Goal: Use online tool/utility: Utilize a website feature to perform a specific function

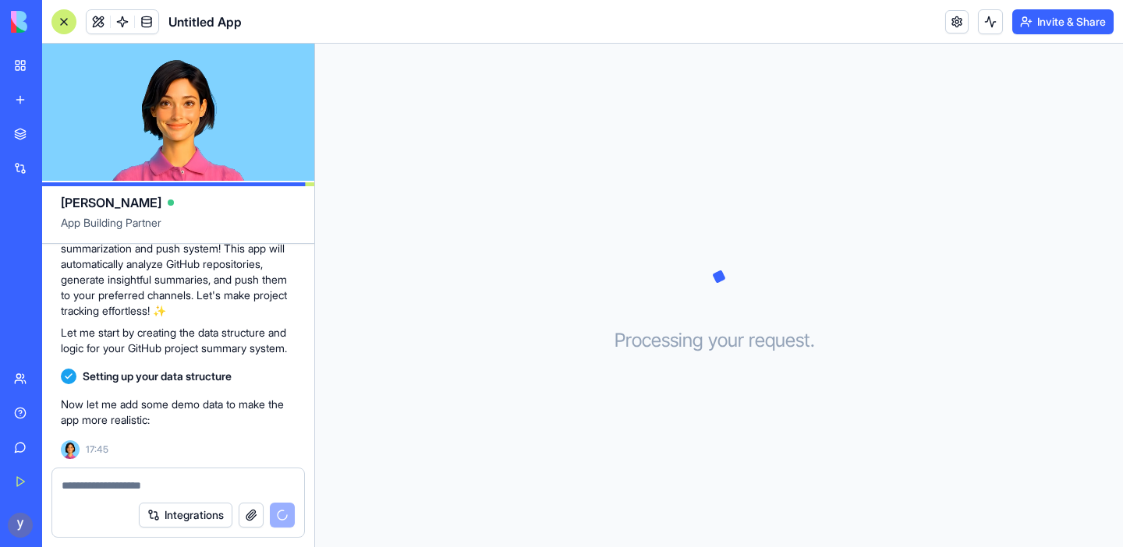
scroll to position [200, 0]
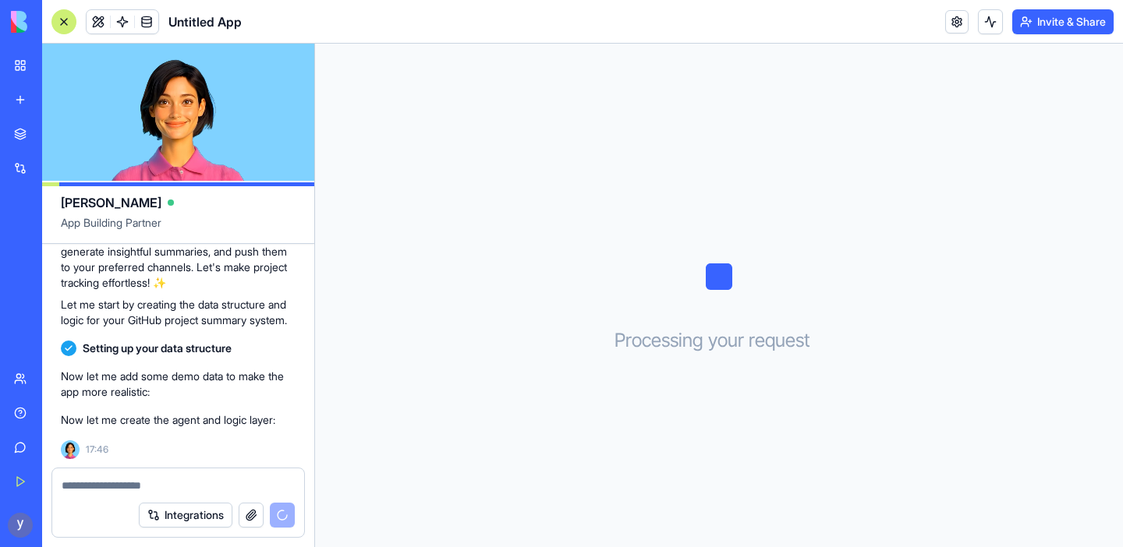
click at [204, 327] on p "Let me start by creating the data structure and logic for your GitHub project s…" at bounding box center [178, 312] width 235 height 31
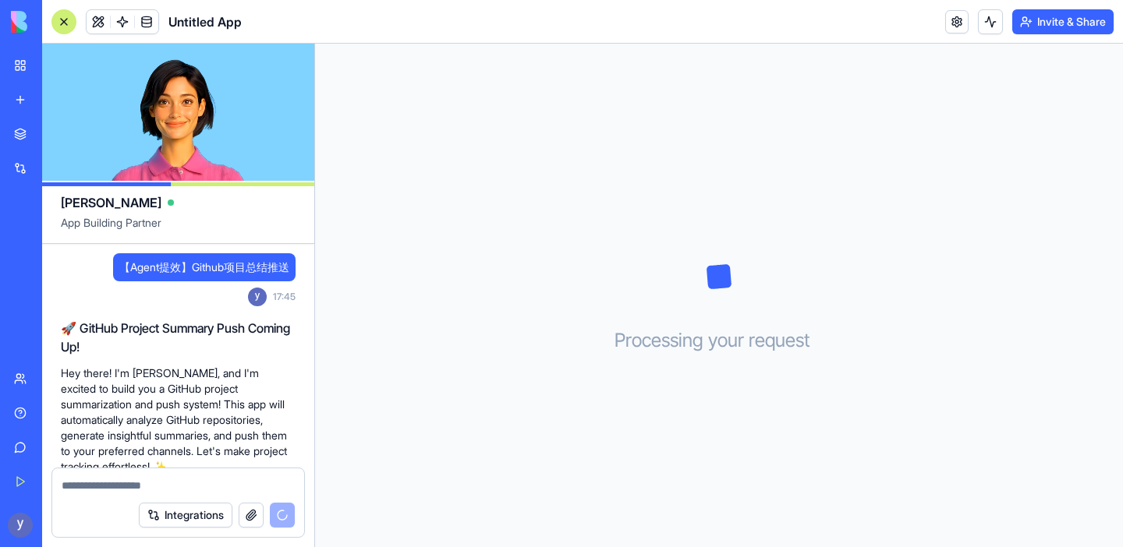
scroll to position [228, 0]
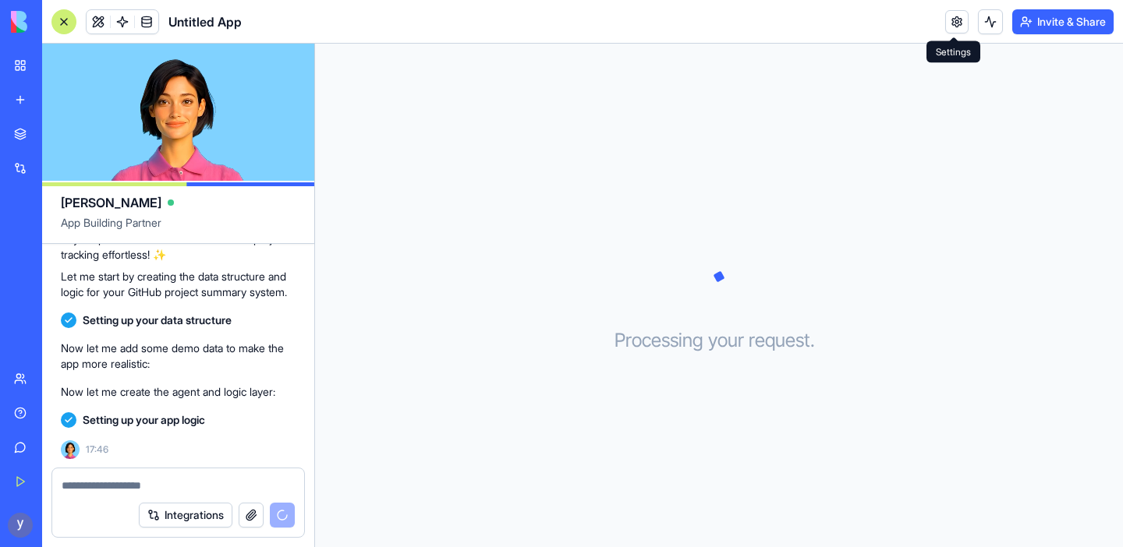
click at [947, 23] on link at bounding box center [956, 21] width 23 height 23
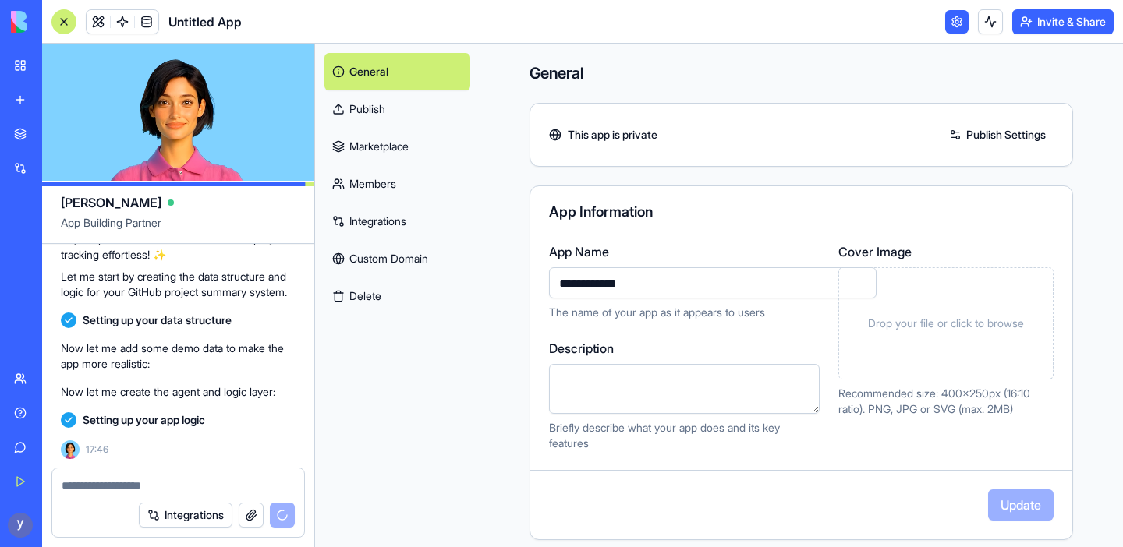
click at [954, 25] on link at bounding box center [956, 21] width 23 height 23
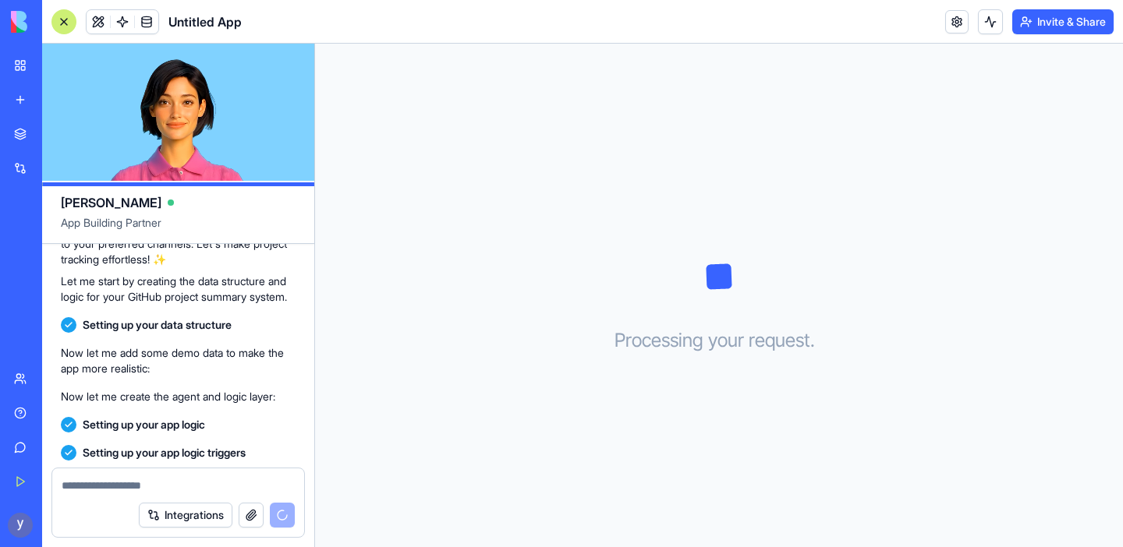
scroll to position [256, 0]
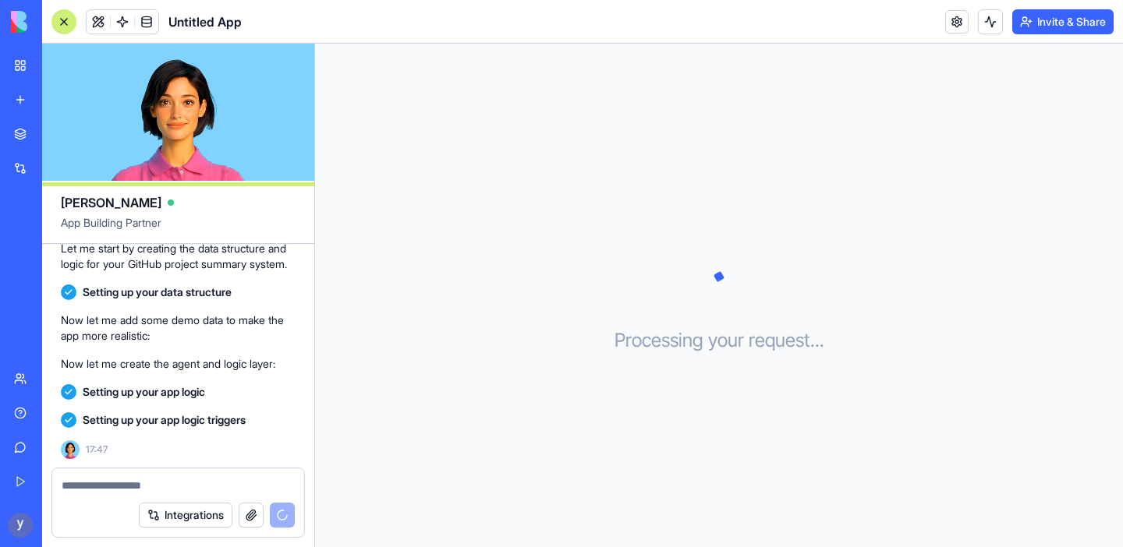
click at [169, 111] on video at bounding box center [178, 112] width 272 height 137
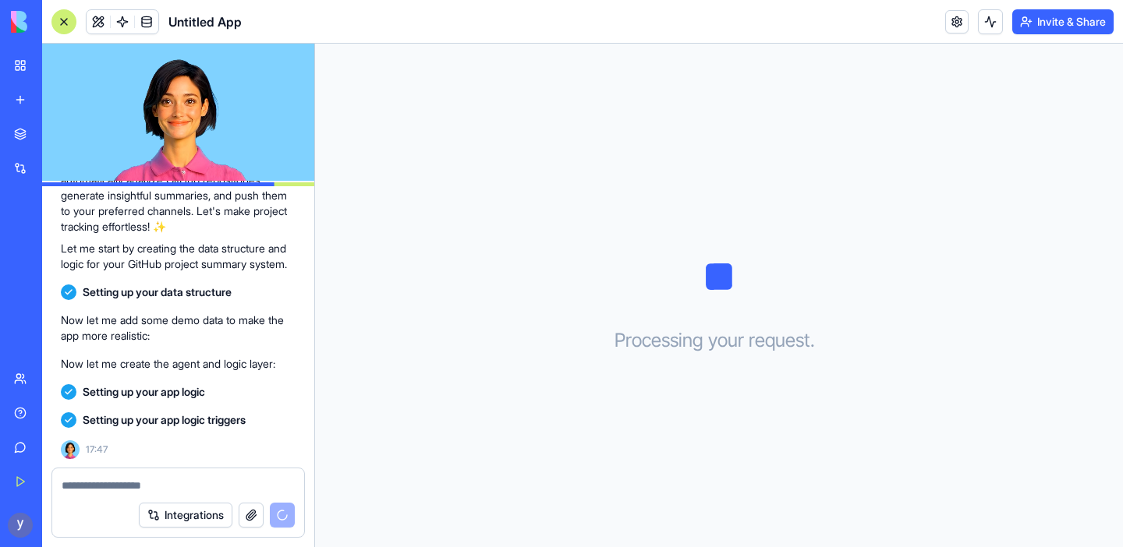
click at [204, 105] on video at bounding box center [178, 112] width 272 height 137
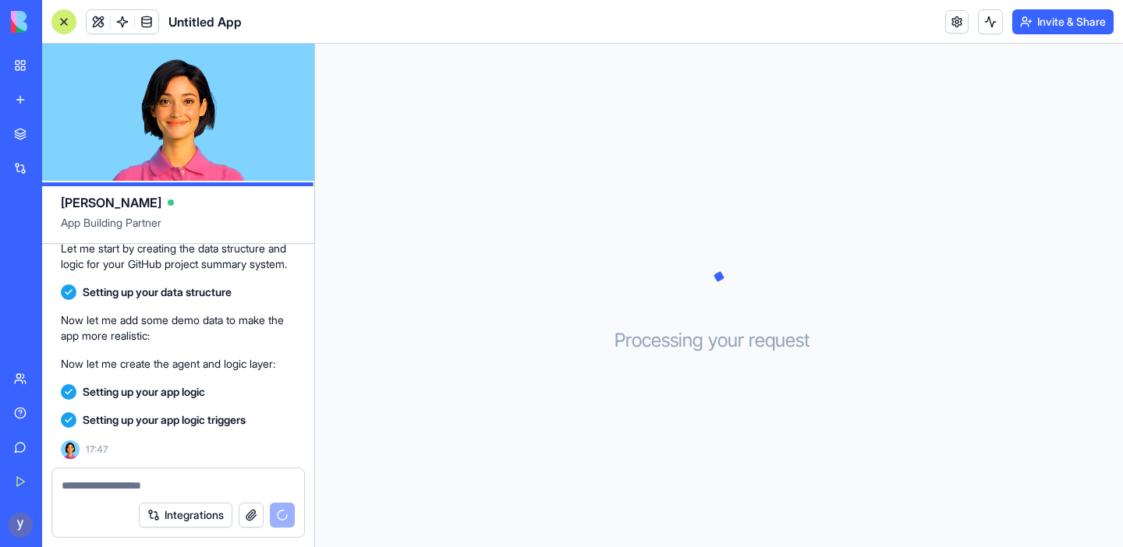
click at [178, 108] on video at bounding box center [178, 112] width 272 height 137
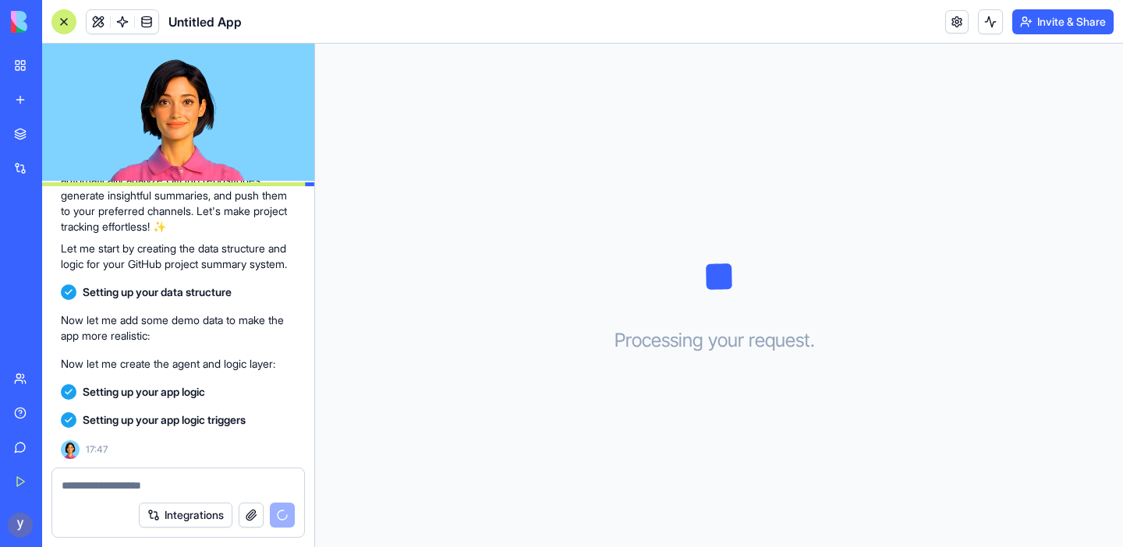
click at [178, 108] on video at bounding box center [178, 112] width 272 height 137
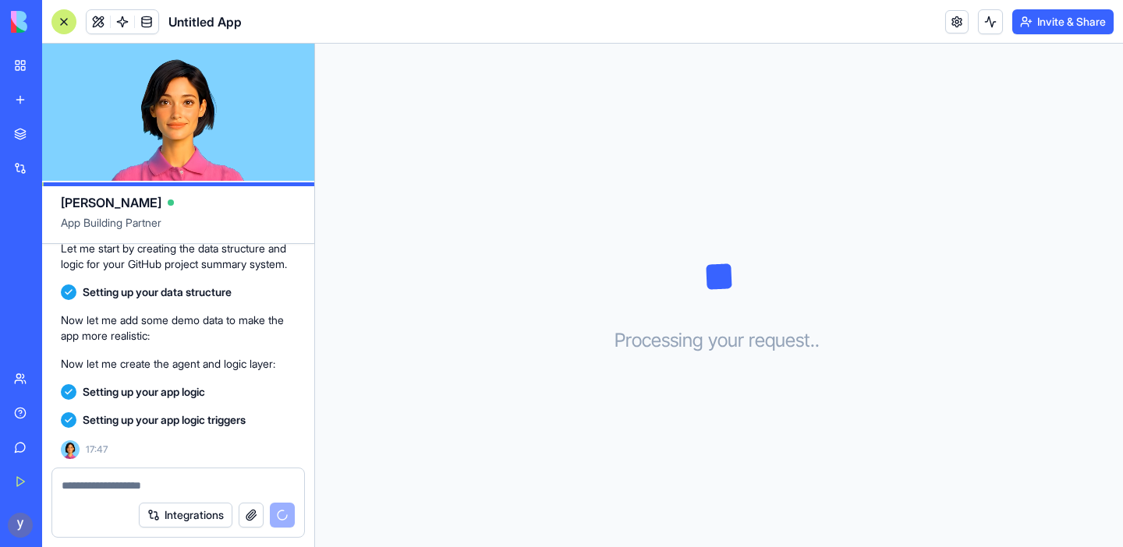
click at [186, 99] on video at bounding box center [178, 112] width 272 height 137
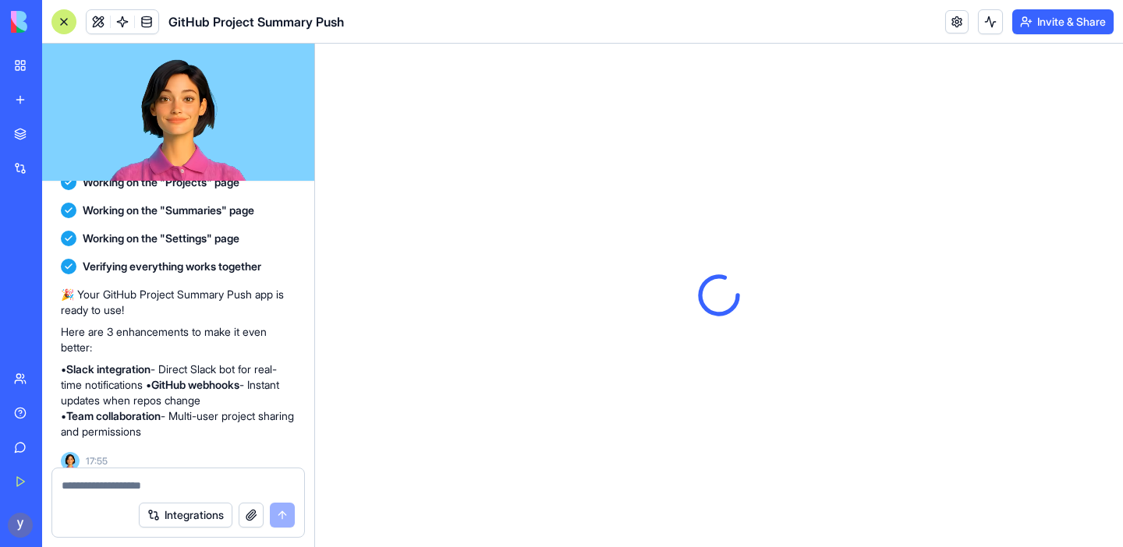
scroll to position [626, 0]
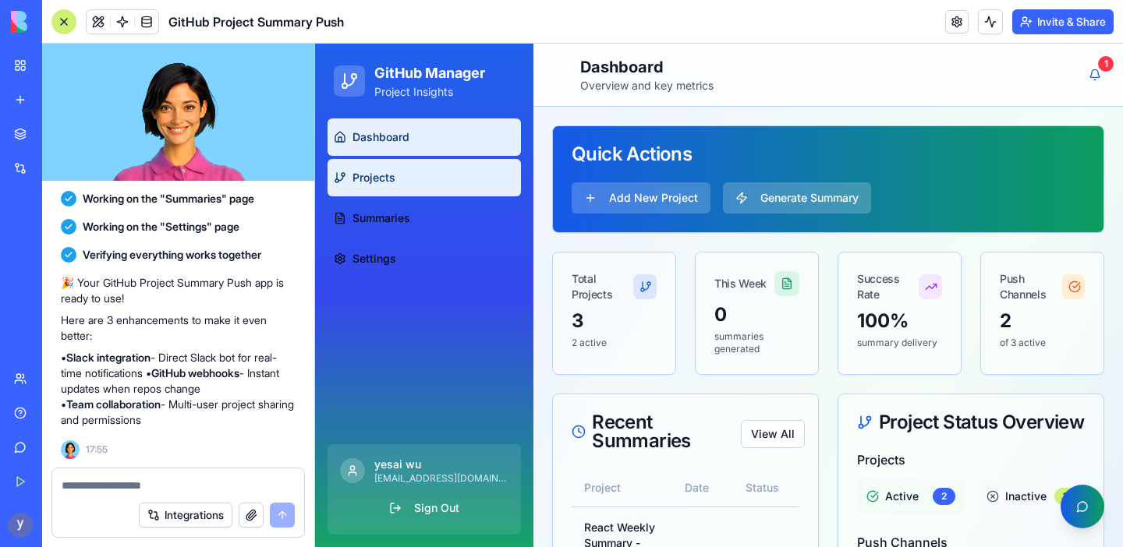
click at [390, 179] on span "Projects" at bounding box center [373, 178] width 43 height 16
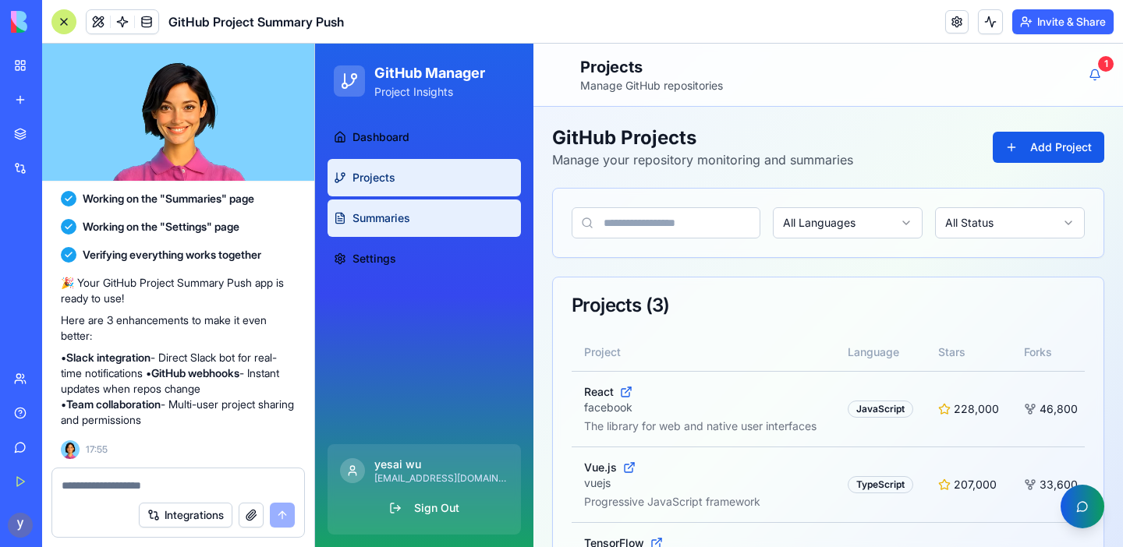
click at [399, 223] on span "Summaries" at bounding box center [381, 219] width 58 height 16
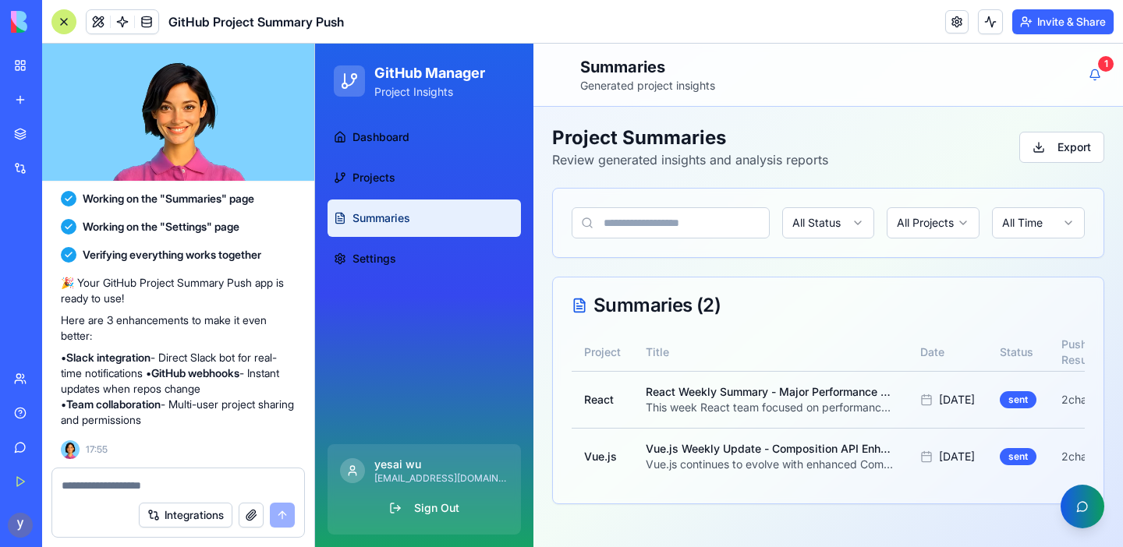
scroll to position [6, 0]
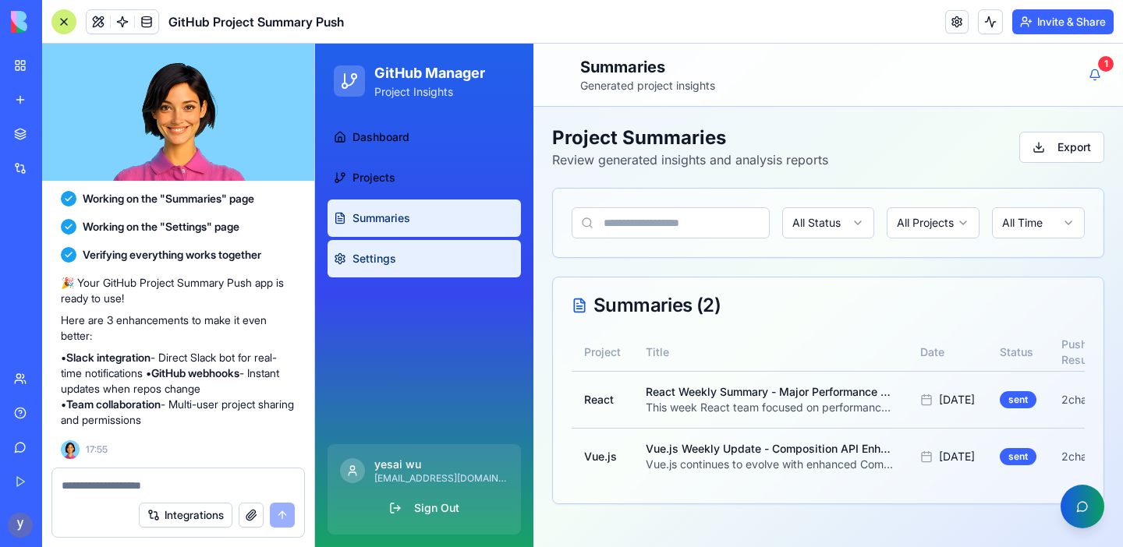
click at [382, 257] on span "Settings" at bounding box center [374, 259] width 44 height 16
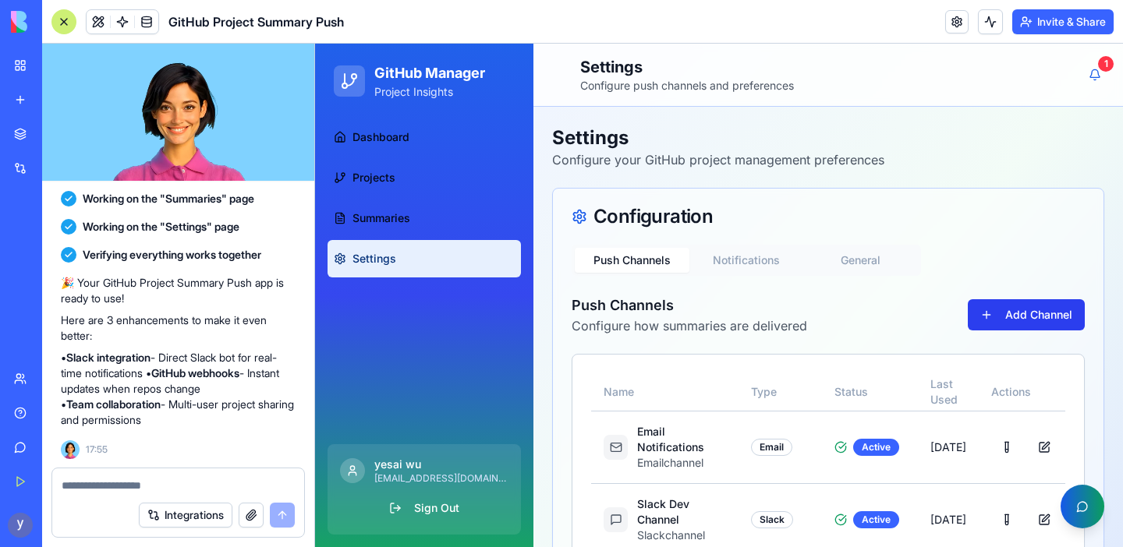
click at [1003, 315] on button "Add Channel" at bounding box center [1026, 314] width 117 height 31
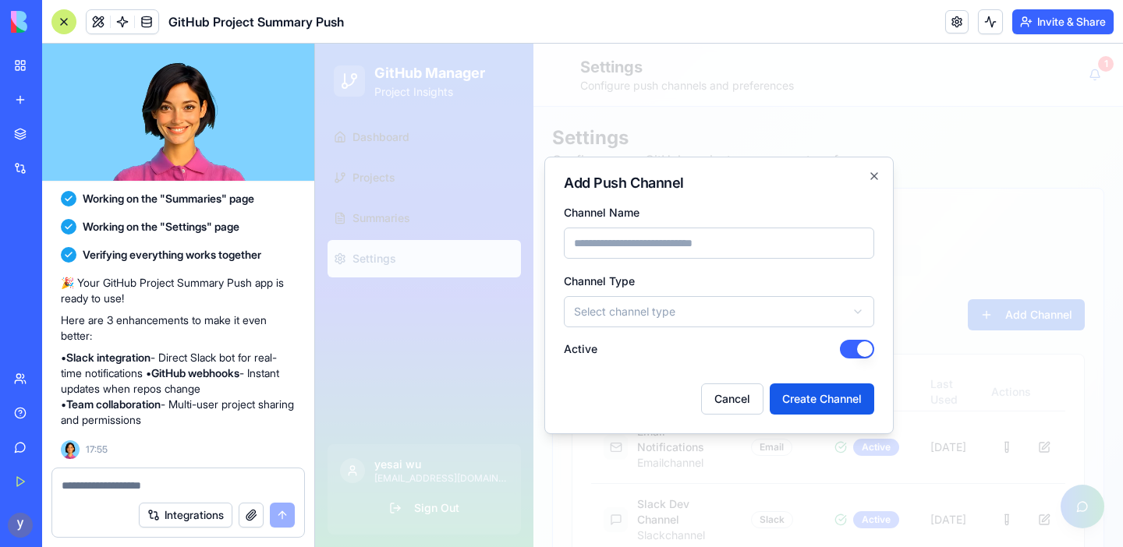
click at [726, 250] on input "Channel Name" at bounding box center [719, 243] width 310 height 31
click at [787, 198] on div "Add Push Channel Channel Name Channel Type Select channel type ***** ***** ****…" at bounding box center [718, 296] width 349 height 278
click at [762, 311] on body "GitHub Manager Project Insights Dashboard Projects Summaries Settings [PERSON_N…" at bounding box center [719, 373] width 808 height 658
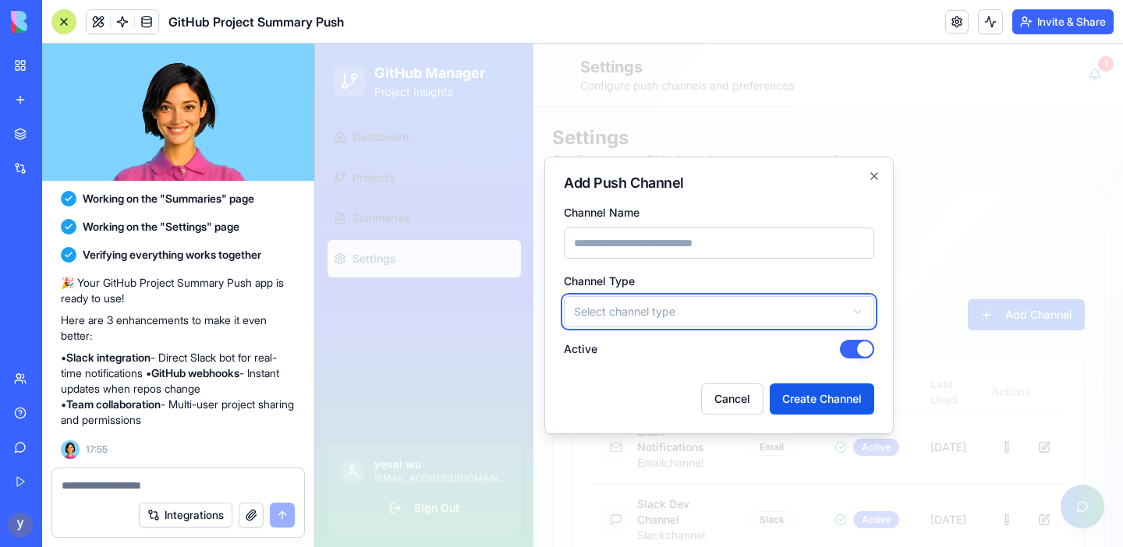
click at [809, 186] on body "GitHub Manager Project Insights Dashboard Projects Summaries Settings [PERSON_N…" at bounding box center [719, 373] width 808 height 658
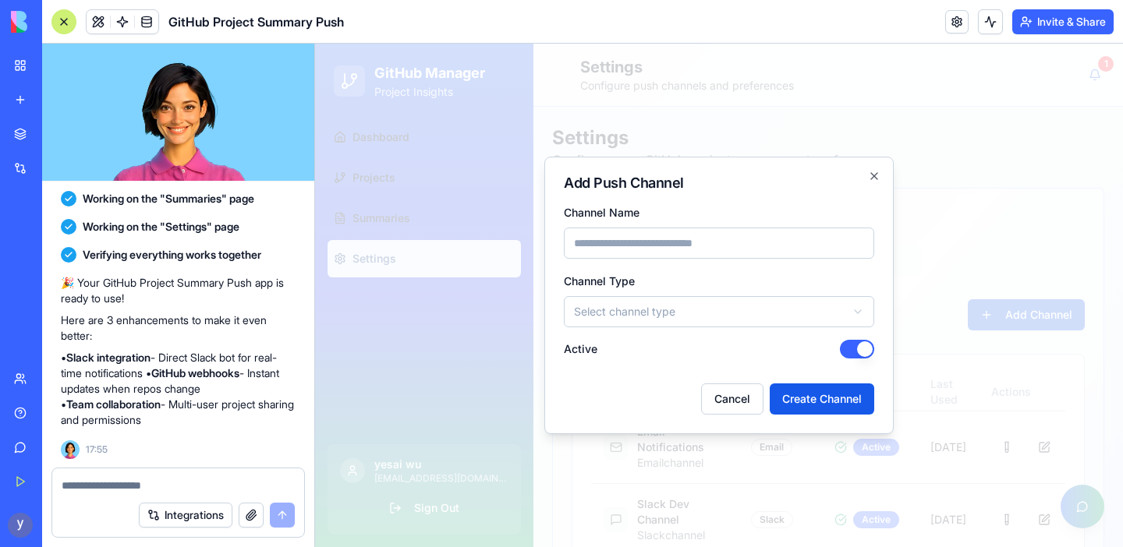
click at [871, 189] on h2 "Add Push Channel" at bounding box center [719, 183] width 310 height 14
click at [871, 181] on icon "button" at bounding box center [874, 176] width 12 height 12
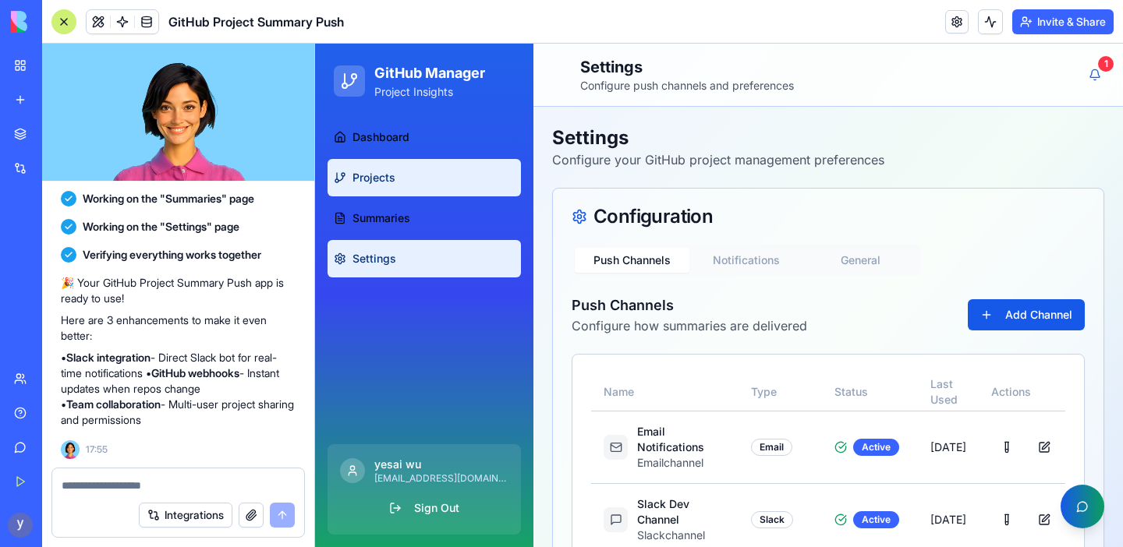
click at [405, 179] on link "Projects" at bounding box center [424, 177] width 193 height 37
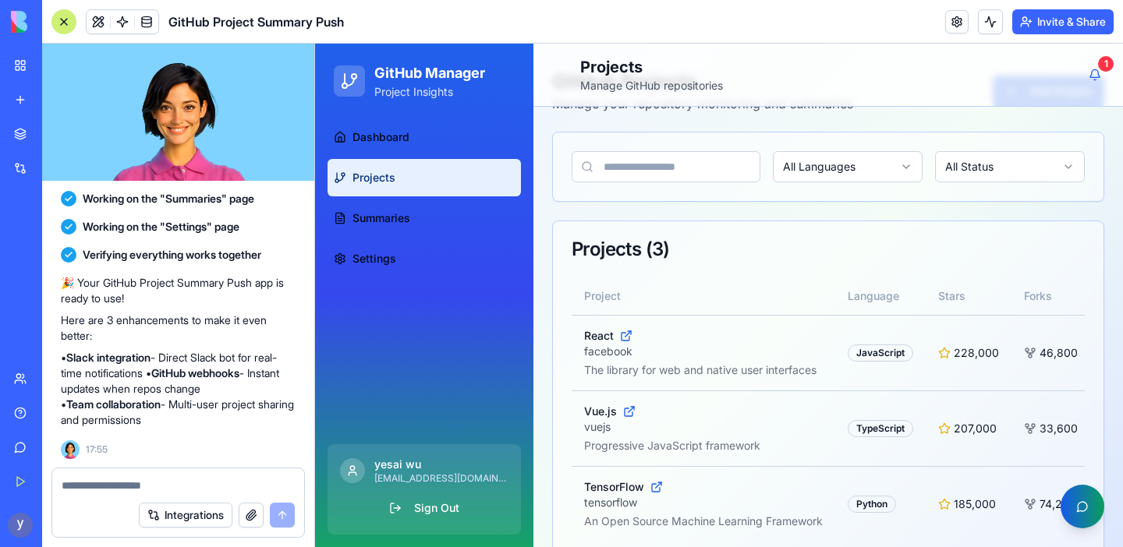
scroll to position [88, 0]
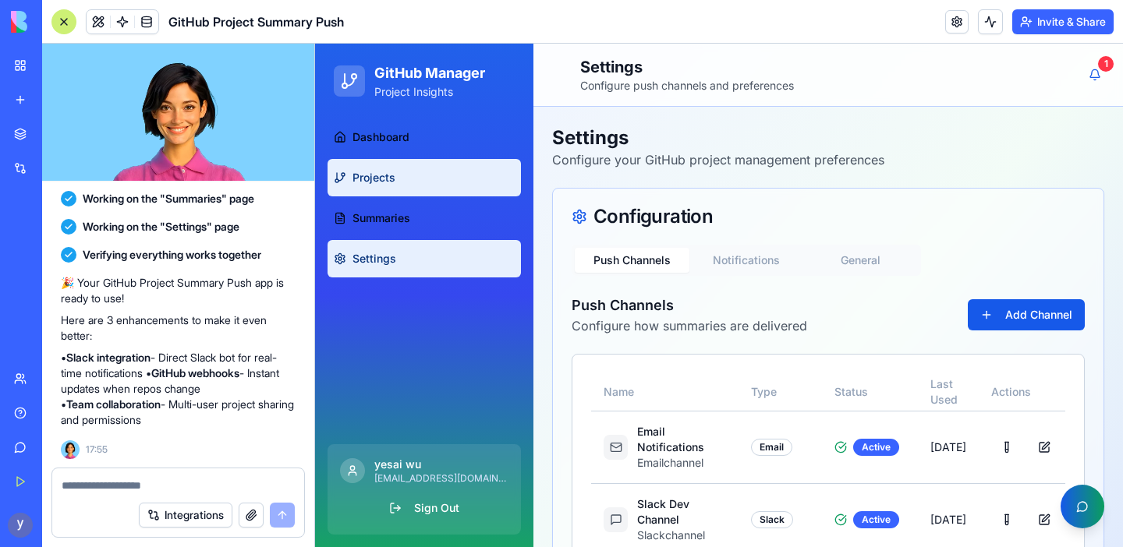
click at [431, 184] on link "Projects" at bounding box center [424, 177] width 193 height 37
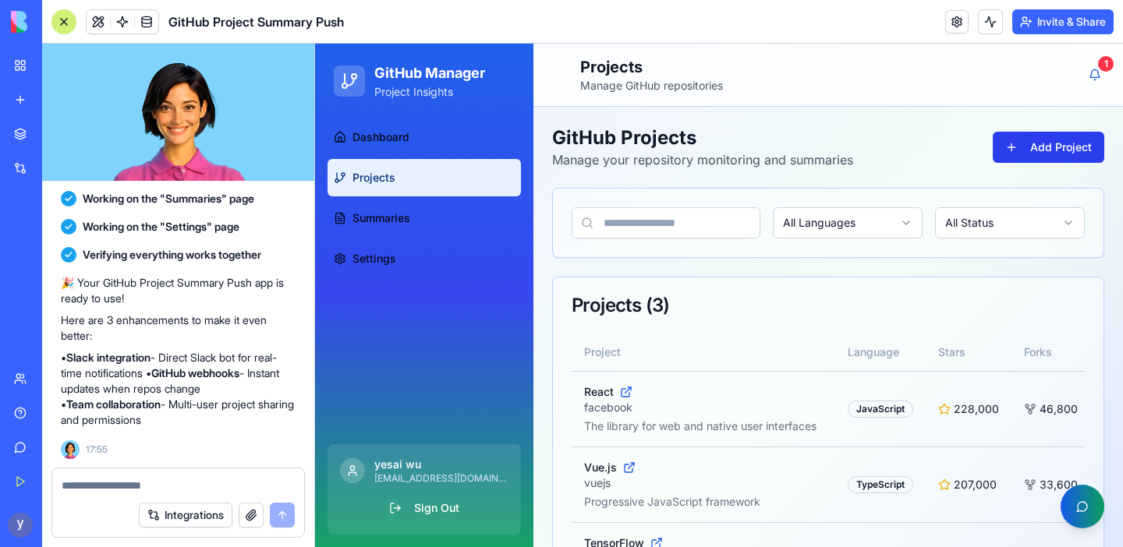
click at [1037, 156] on button "Add Project" at bounding box center [1049, 147] width 112 height 31
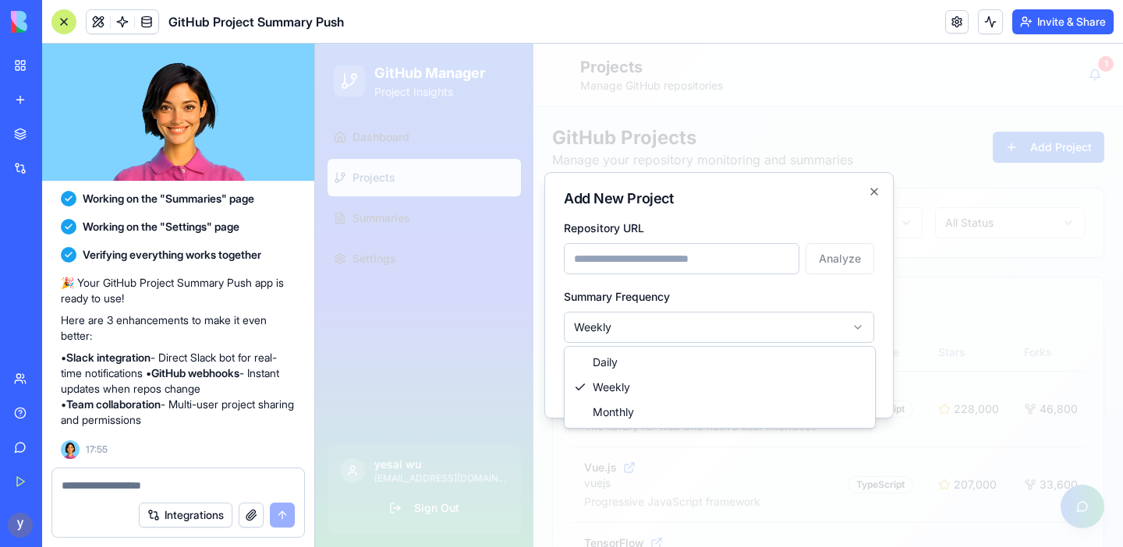
click at [728, 325] on body "GitHub Manager Project Insights Dashboard Projects Summaries Settings [PERSON_N…" at bounding box center [719, 340] width 808 height 593
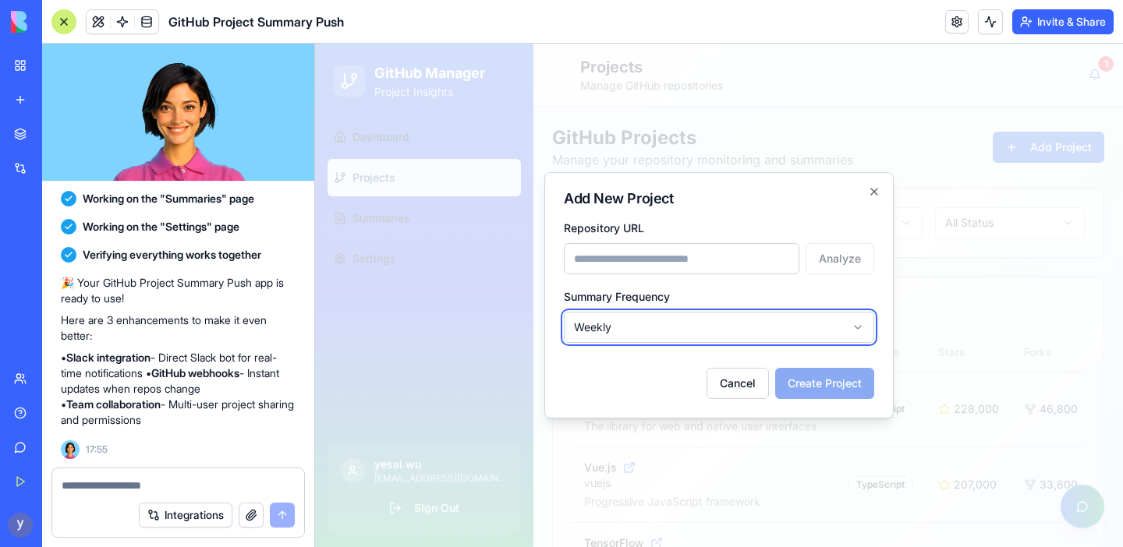
click at [728, 325] on body "GitHub Manager Project Insights Dashboard Projects Summaries Settings [PERSON_N…" at bounding box center [719, 340] width 808 height 593
click at [734, 381] on button "Cancel" at bounding box center [737, 383] width 62 height 31
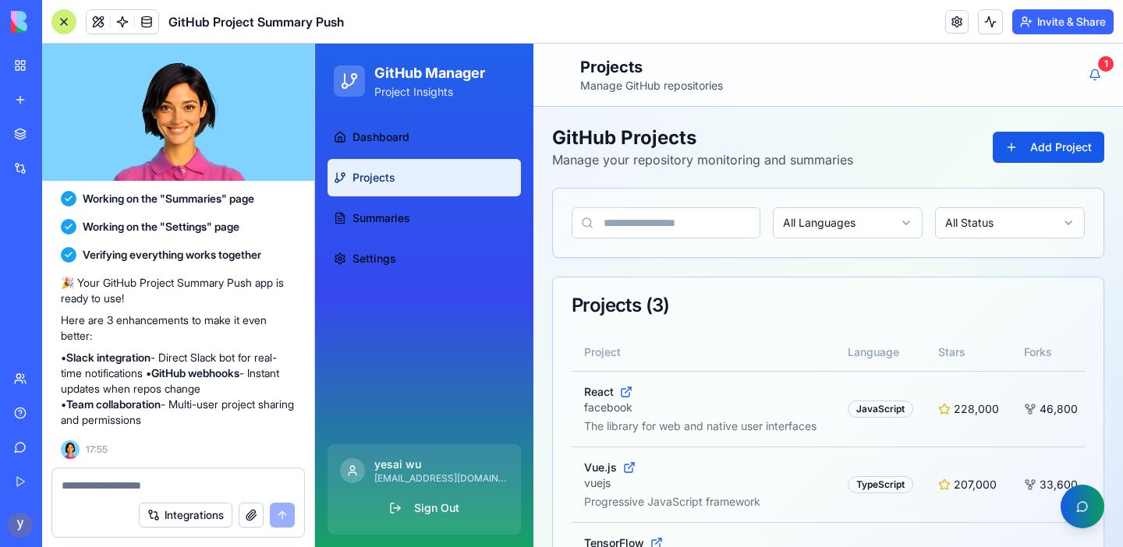
scroll to position [88, 0]
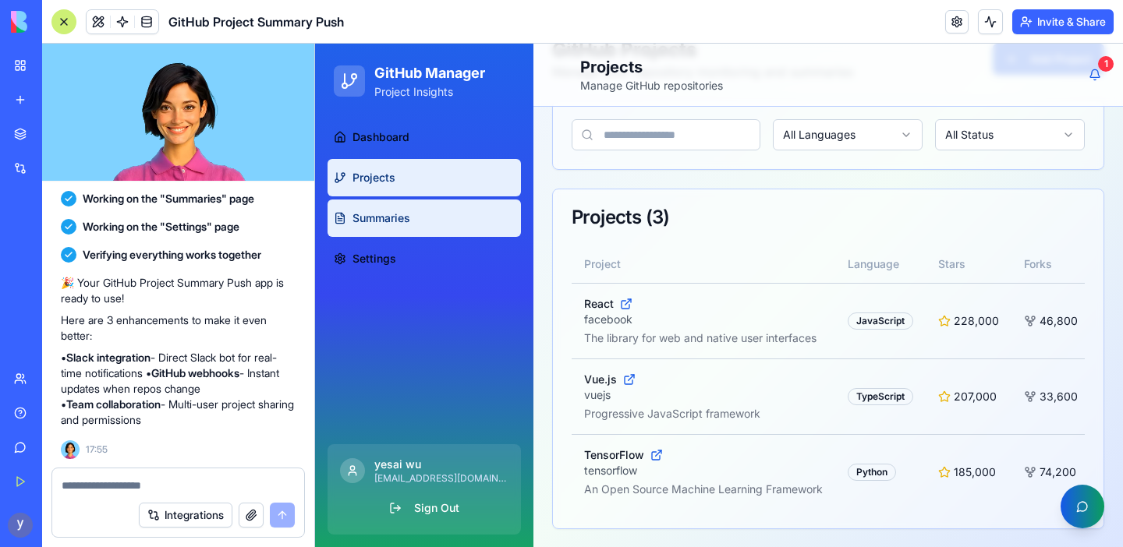
click at [388, 218] on span "Summaries" at bounding box center [381, 219] width 58 height 16
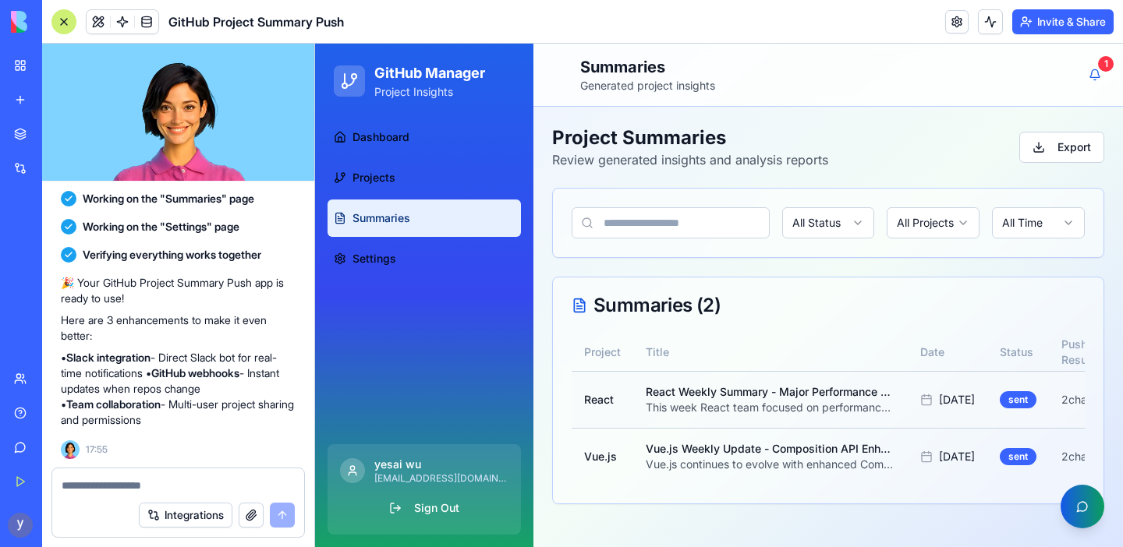
click at [722, 396] on p "React Weekly Summary - Major Performance Updates" at bounding box center [771, 392] width 250 height 16
click at [1009, 396] on div "sent" at bounding box center [1018, 399] width 37 height 17
click at [600, 401] on div "React" at bounding box center [602, 400] width 37 height 16
click at [597, 401] on div "React" at bounding box center [602, 400] width 37 height 16
click at [766, 404] on p "This week React team focused on performance optimizations with significant impr…" at bounding box center [771, 408] width 250 height 16
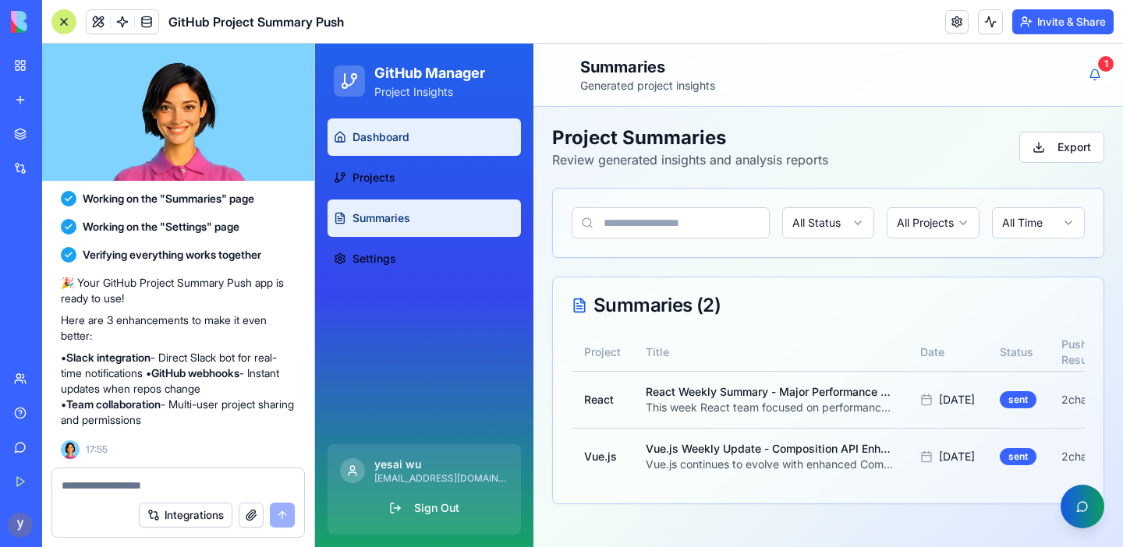
click at [420, 149] on link "Dashboard" at bounding box center [424, 137] width 193 height 37
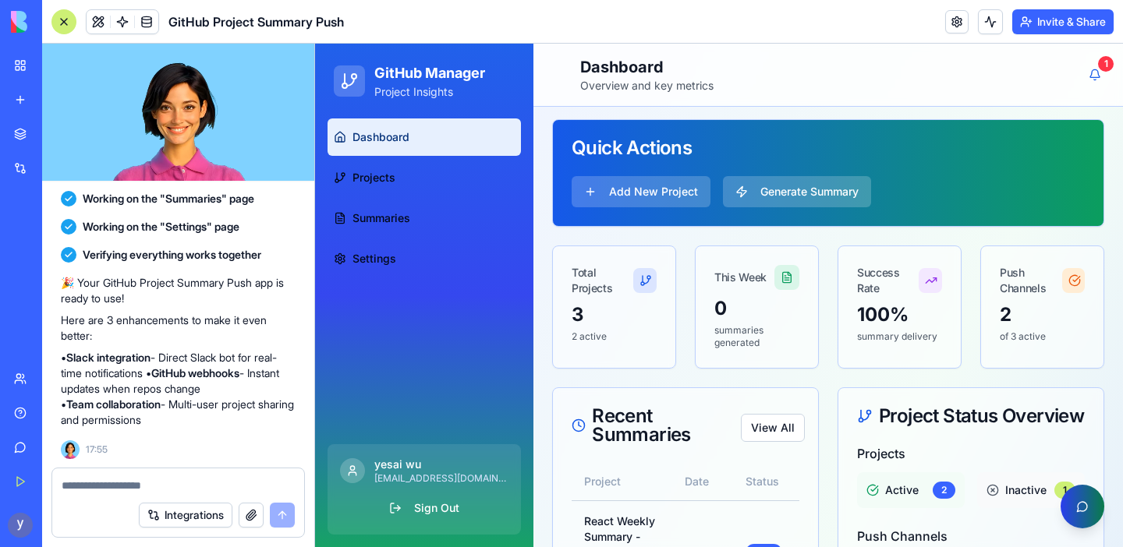
click at [1085, 508] on button "Open AI Assistant" at bounding box center [1082, 507] width 44 height 44
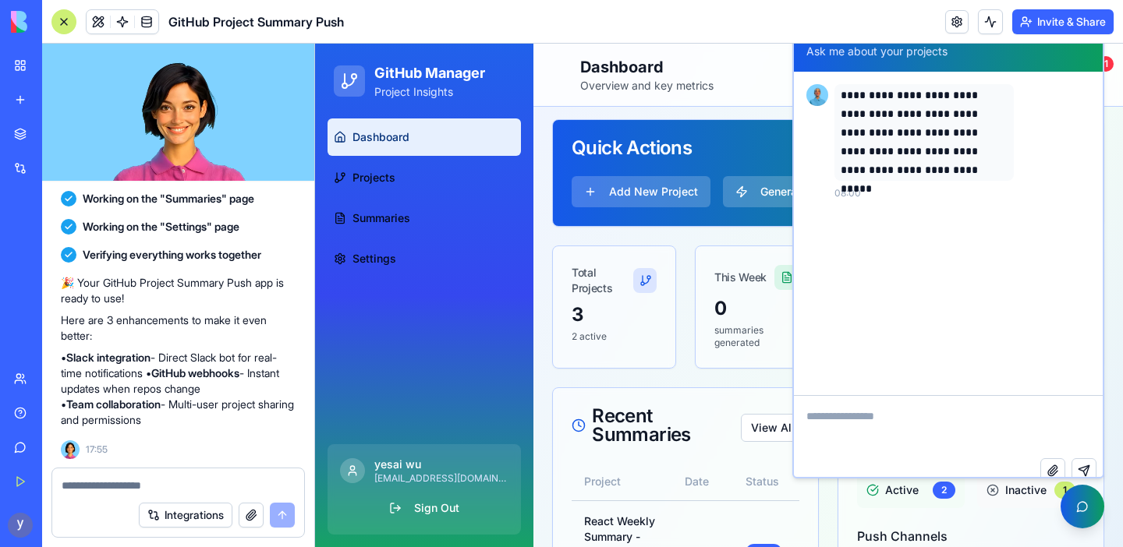
click at [913, 420] on textarea at bounding box center [948, 427] width 309 height 62
type textarea "*"
type textarea "**********"
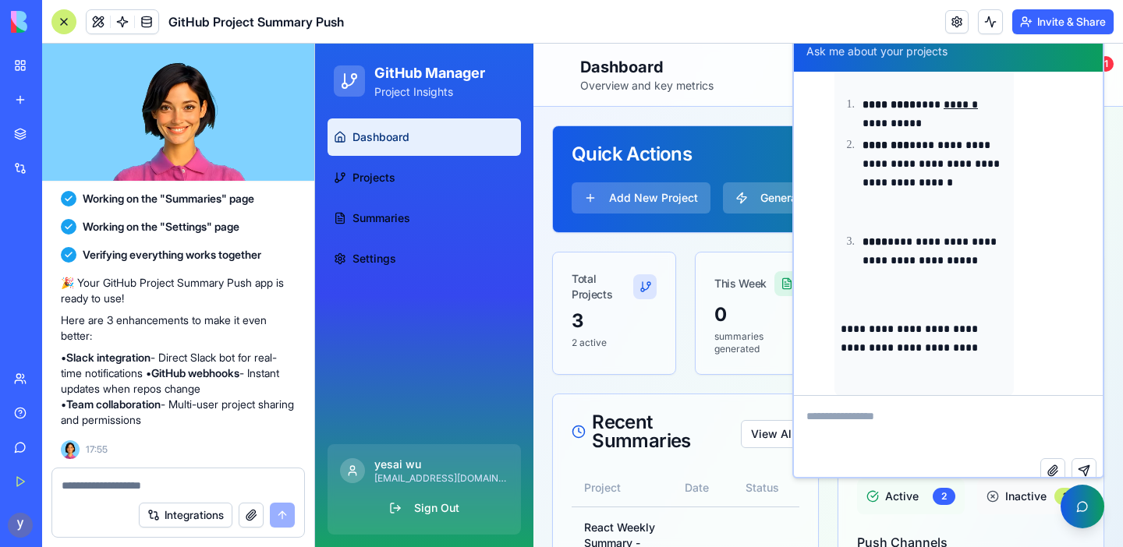
scroll to position [310, 0]
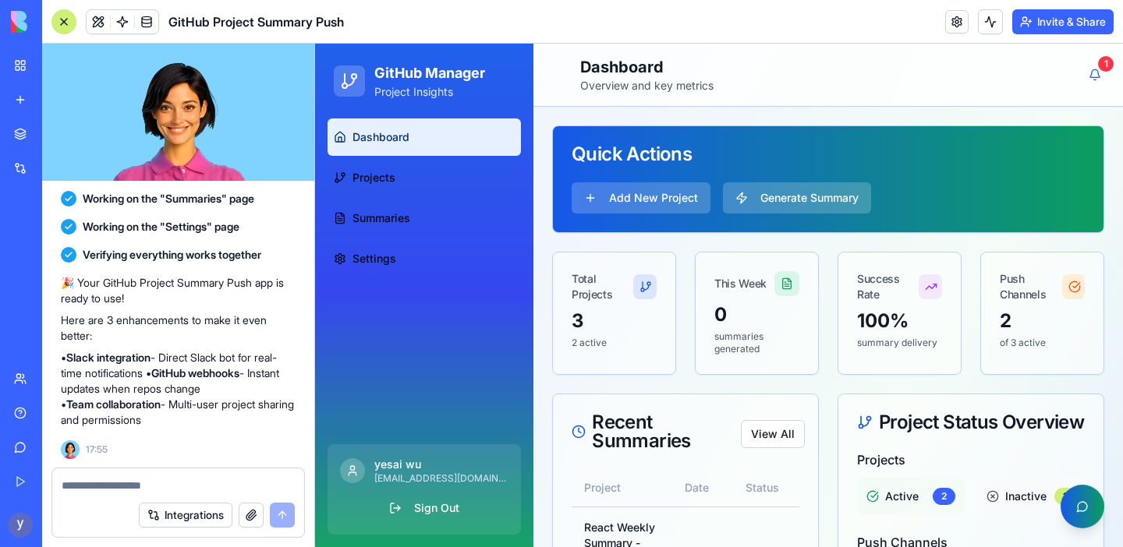
click at [724, 82] on div "Toggle Sidebar Dashboard Overview and key metrics 1" at bounding box center [828, 75] width 590 height 62
